Goal: Navigation & Orientation: Understand site structure

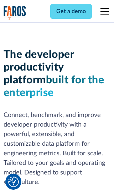
scroll to position [107, 0]
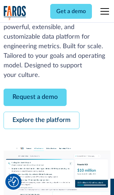
click at [35, 97] on link "Request a demo" at bounding box center [35, 97] width 63 height 17
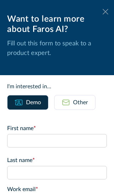
click at [105, 12] on icon at bounding box center [105, 11] width 6 height 5
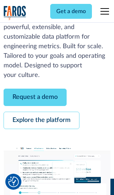
scroll to position [130, 0]
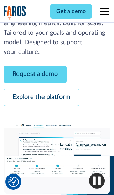
click at [41, 97] on link "Explore the platform" at bounding box center [42, 97] width 76 height 17
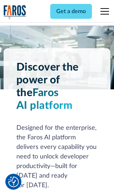
scroll to position [5337, 0]
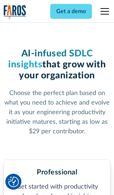
scroll to position [1103, 0]
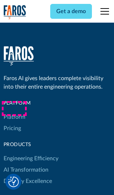
click at [14, 112] on link "Platform" at bounding box center [15, 117] width 22 height 11
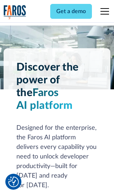
scroll to position [5565, 0]
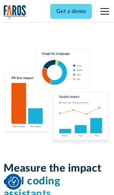
scroll to position [4393, 0]
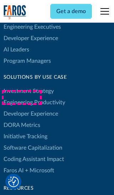
click at [21, 120] on link "DORA Metrics" at bounding box center [22, 125] width 37 height 11
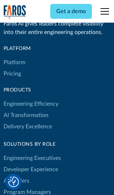
scroll to position [3112, 0]
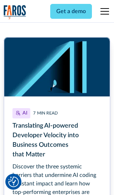
scroll to position [3181, 0]
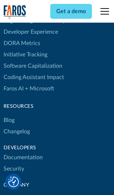
click at [16, 126] on link "Changelog" at bounding box center [17, 131] width 26 height 11
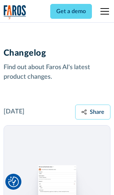
scroll to position [8580, 0]
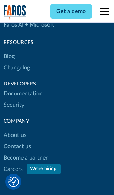
click at [15, 130] on link "About us" at bounding box center [15, 135] width 23 height 11
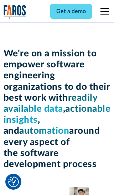
scroll to position [2452, 0]
